Goal: Task Accomplishment & Management: Use online tool/utility

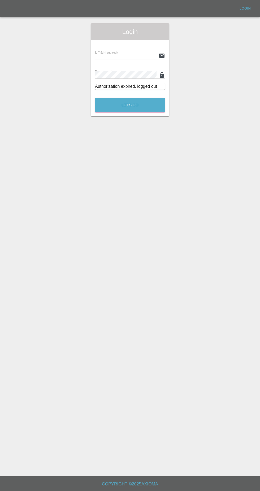
click at [124, 55] on input "text" at bounding box center [125, 56] width 61 height 8
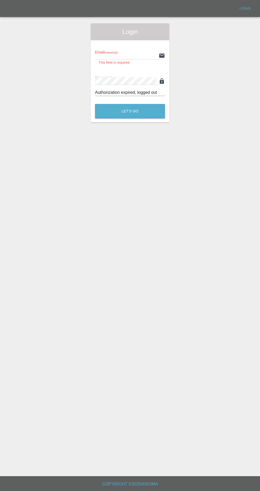
type input "[EMAIL_ADDRESS][DOMAIN_NAME]"
click at [95, 104] on button "Let's Go" at bounding box center [130, 111] width 70 height 15
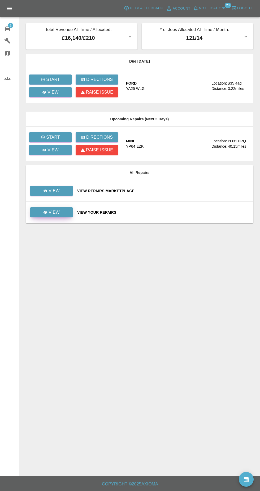
click at [67, 215] on link "View" at bounding box center [51, 212] width 42 height 10
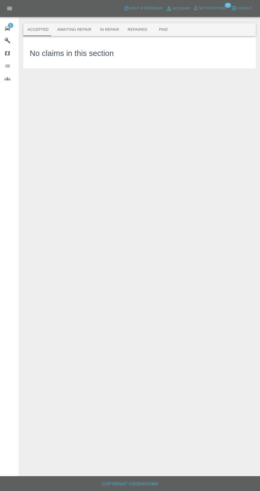
click at [108, 36] on button "In Repair" at bounding box center [110, 29] width 28 height 13
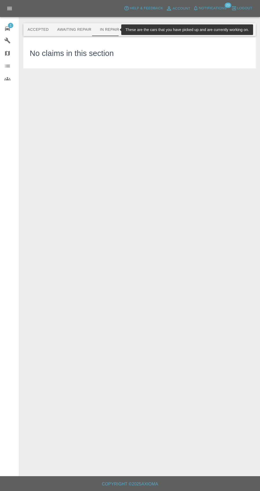
click at [65, 32] on button "Awaiting Repair" at bounding box center [74, 29] width 43 height 13
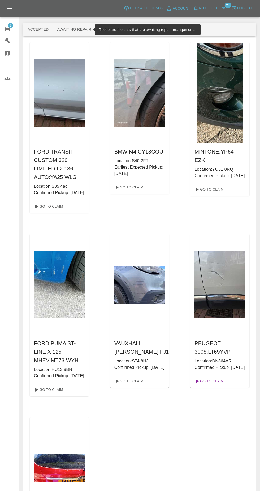
click at [215, 385] on link "Go To Claim" at bounding box center [208, 381] width 33 height 8
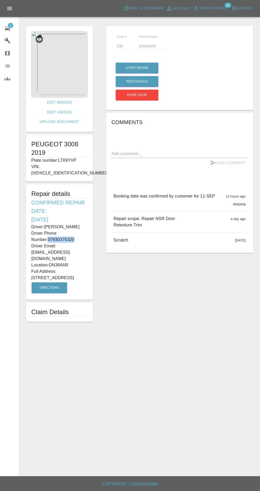
click at [219, 126] on h6 "Comments" at bounding box center [179, 122] width 136 height 8
click at [39, 230] on p "Driver Phone Number: [PHONE_NUMBER]" at bounding box center [59, 236] width 56 height 13
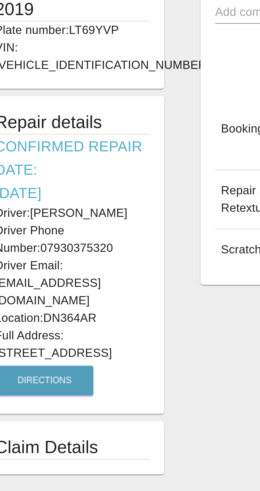
scroll to position [2, 0]
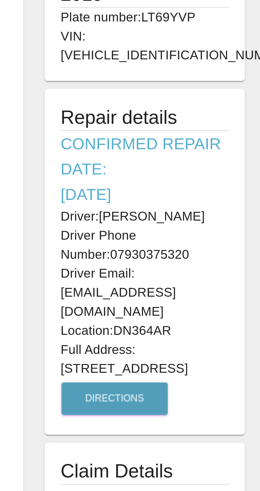
copy div "Driver: [PERSON_NAME] Driver Phone Number: 07930375320 Driver Email: [EMAIL_ADD…"
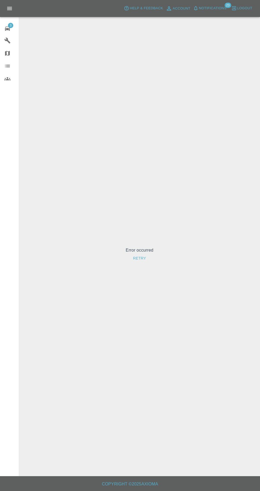
click at [134, 263] on button "Retry" at bounding box center [139, 258] width 17 height 10
